Goal: Task Accomplishment & Management: Use online tool/utility

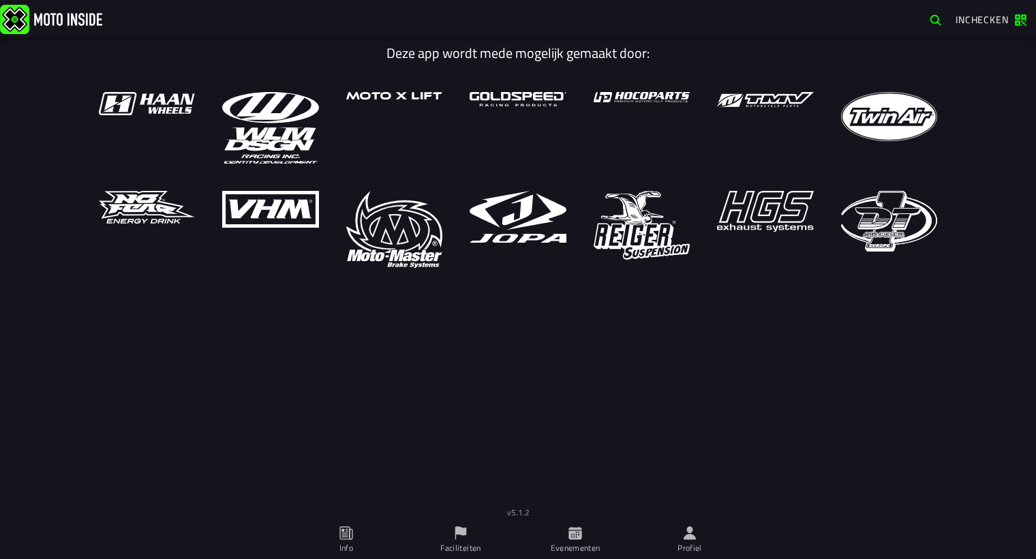
click at [571, 535] on icon at bounding box center [575, 532] width 13 height 13
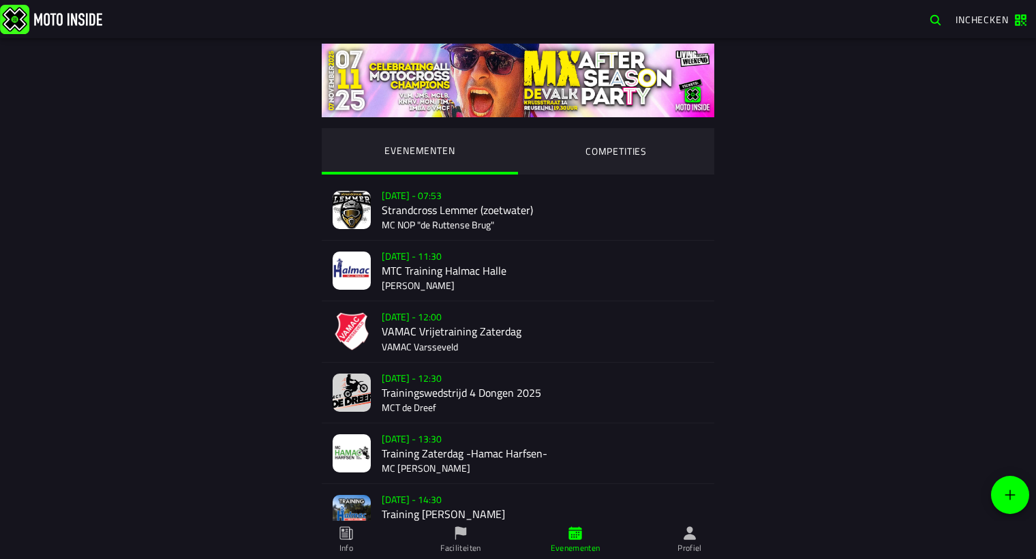
click at [395, 273] on div "[DATE] - 11:30 MTC Training [GEOGRAPHIC_DATA]" at bounding box center [543, 271] width 322 height 60
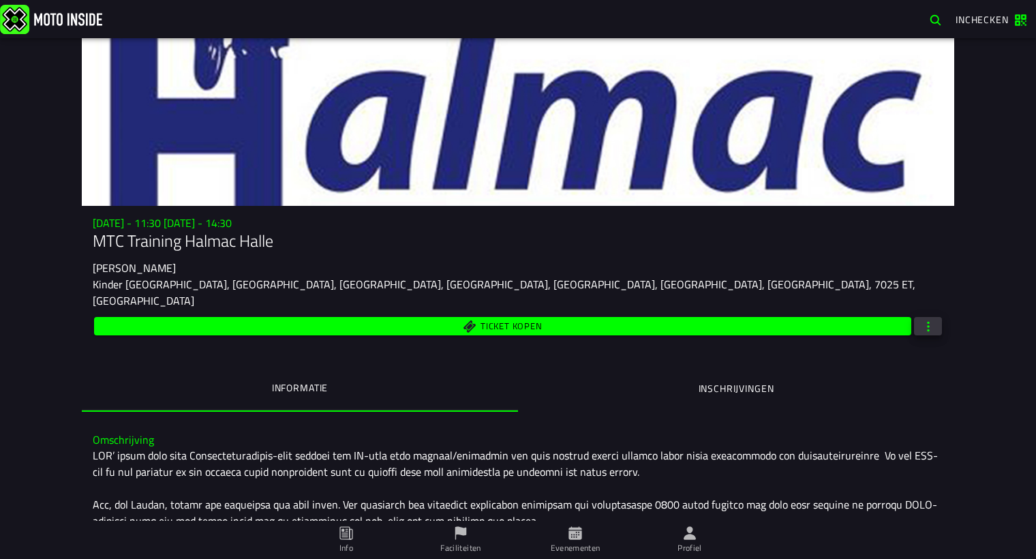
click at [927, 320] on span "button" at bounding box center [928, 326] width 12 height 13
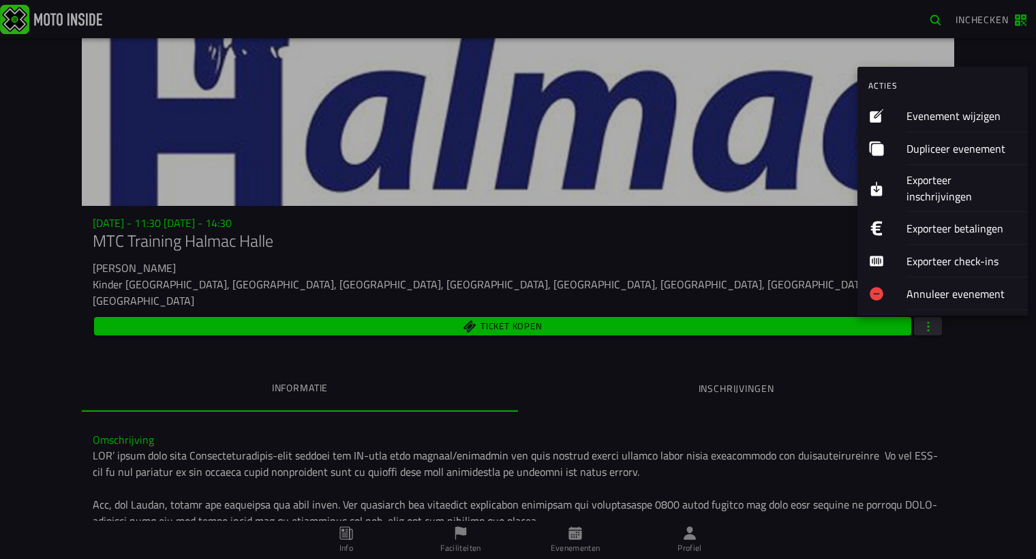
click at [938, 180] on ion-label "Exporteer inschrijvingen" at bounding box center [962, 188] width 110 height 33
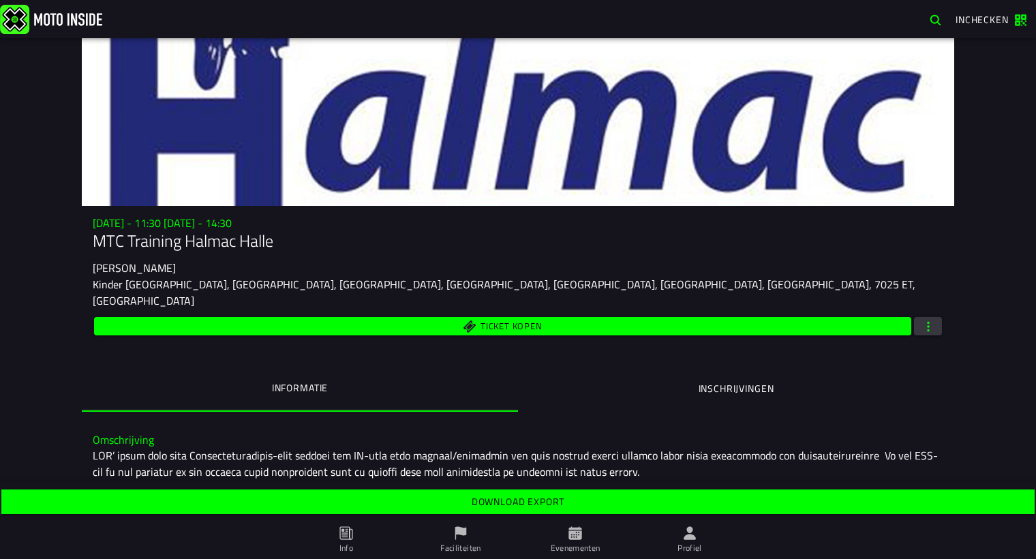
click at [511, 492] on link "Download export" at bounding box center [518, 502] width 1034 height 25
